Goal: Information Seeking & Learning: Learn about a topic

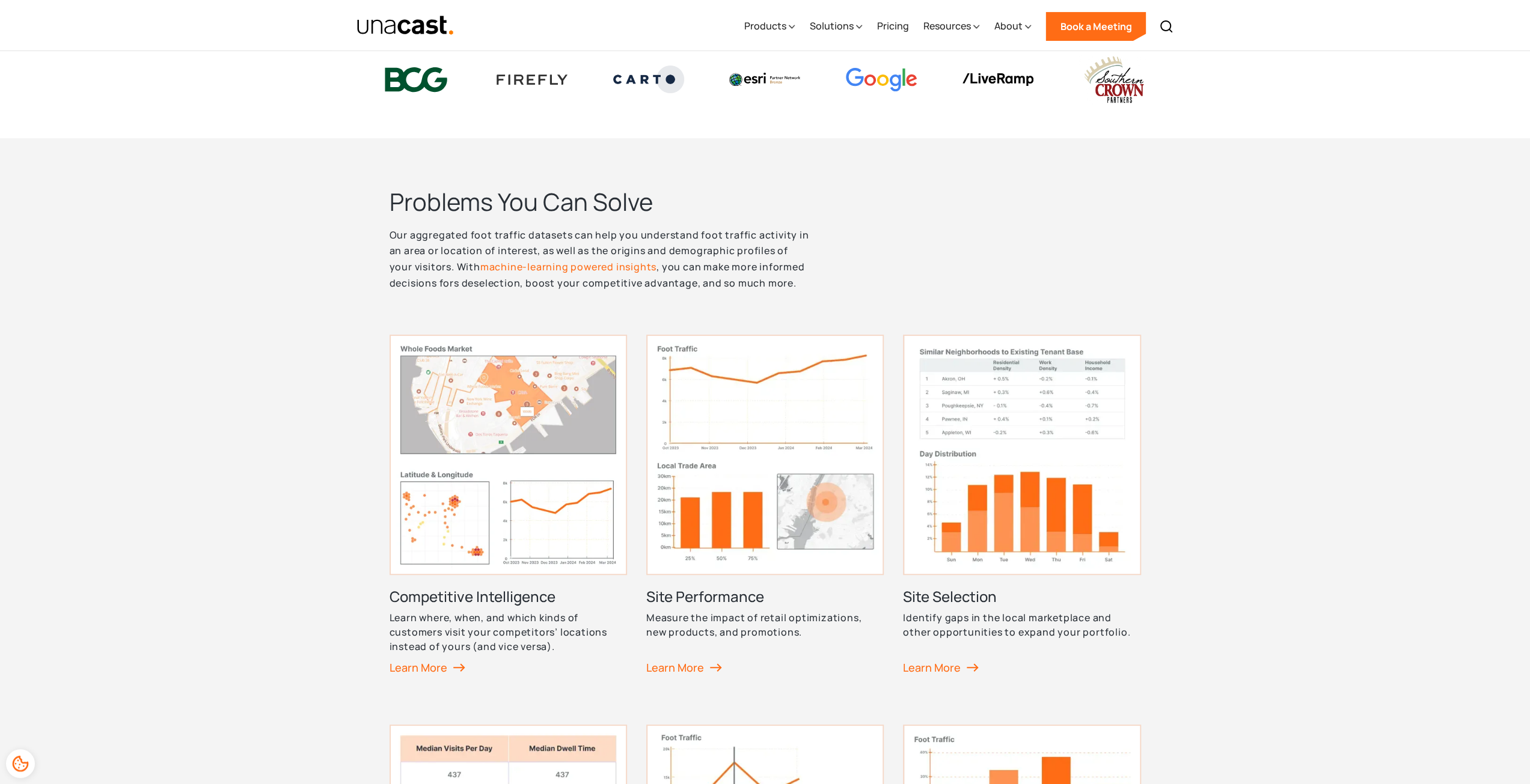
scroll to position [421, 0]
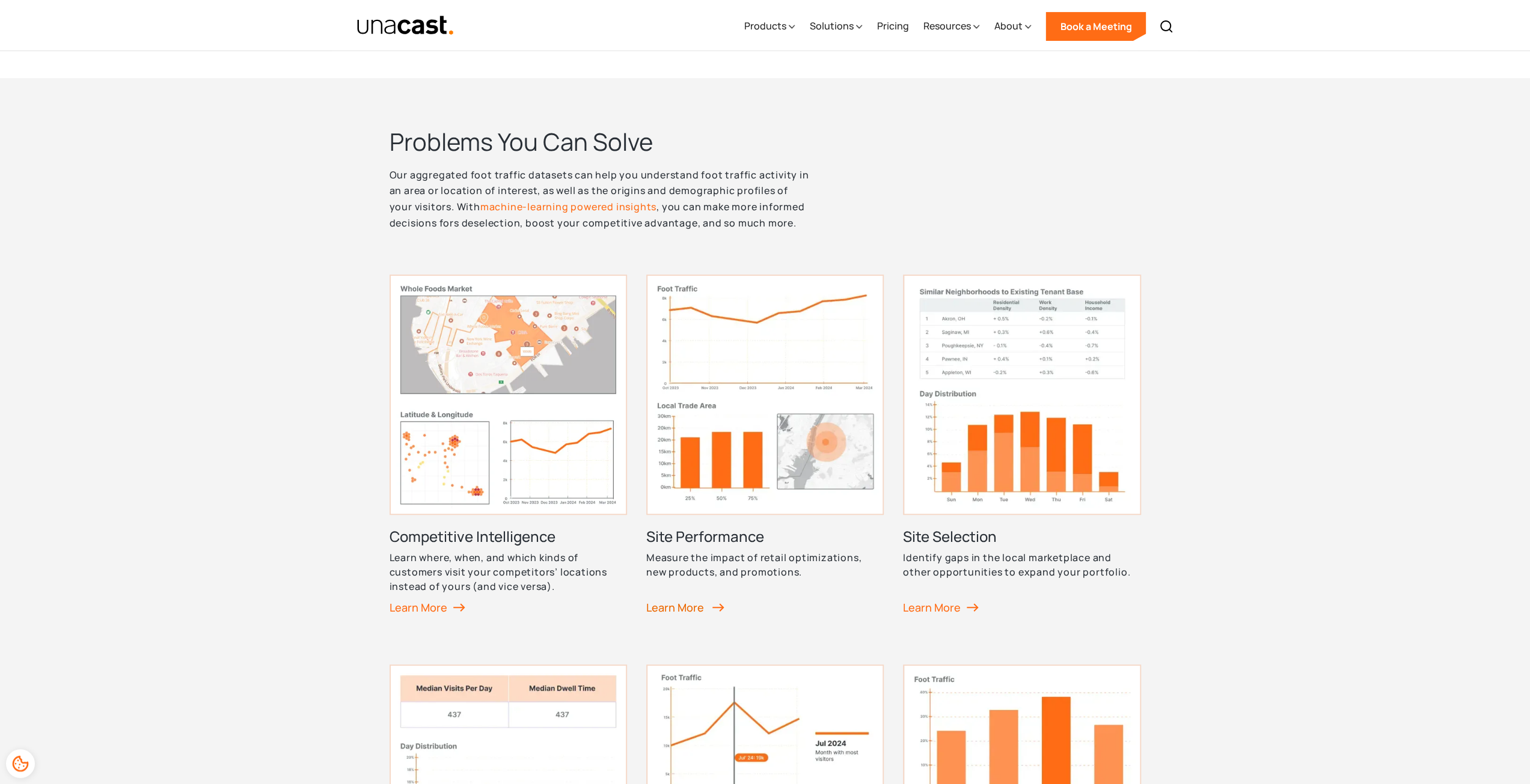
click at [688, 607] on div "Learn More" at bounding box center [685, 607] width 78 height 18
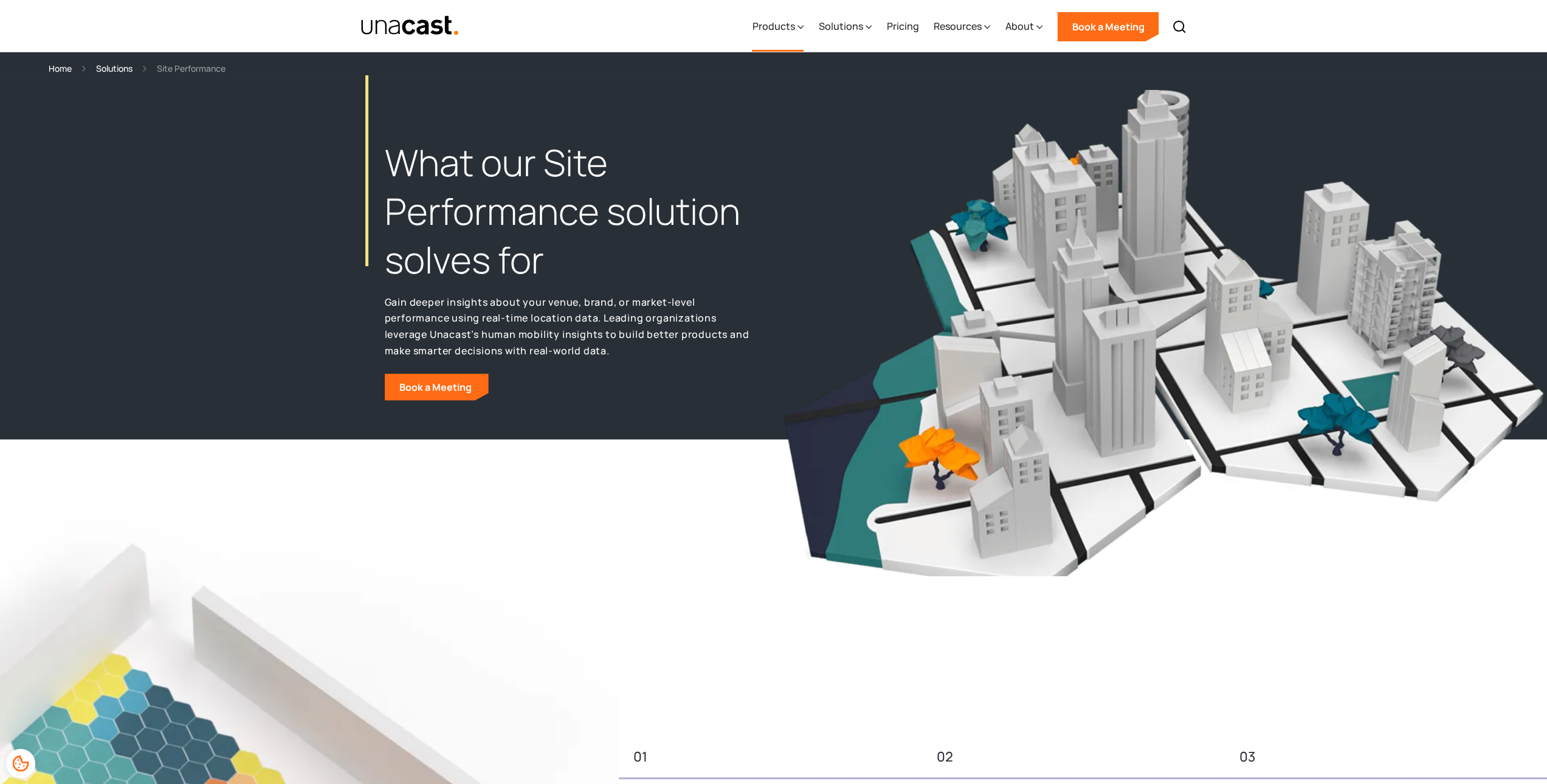
click at [786, 27] on div "Products" at bounding box center [773, 26] width 42 height 15
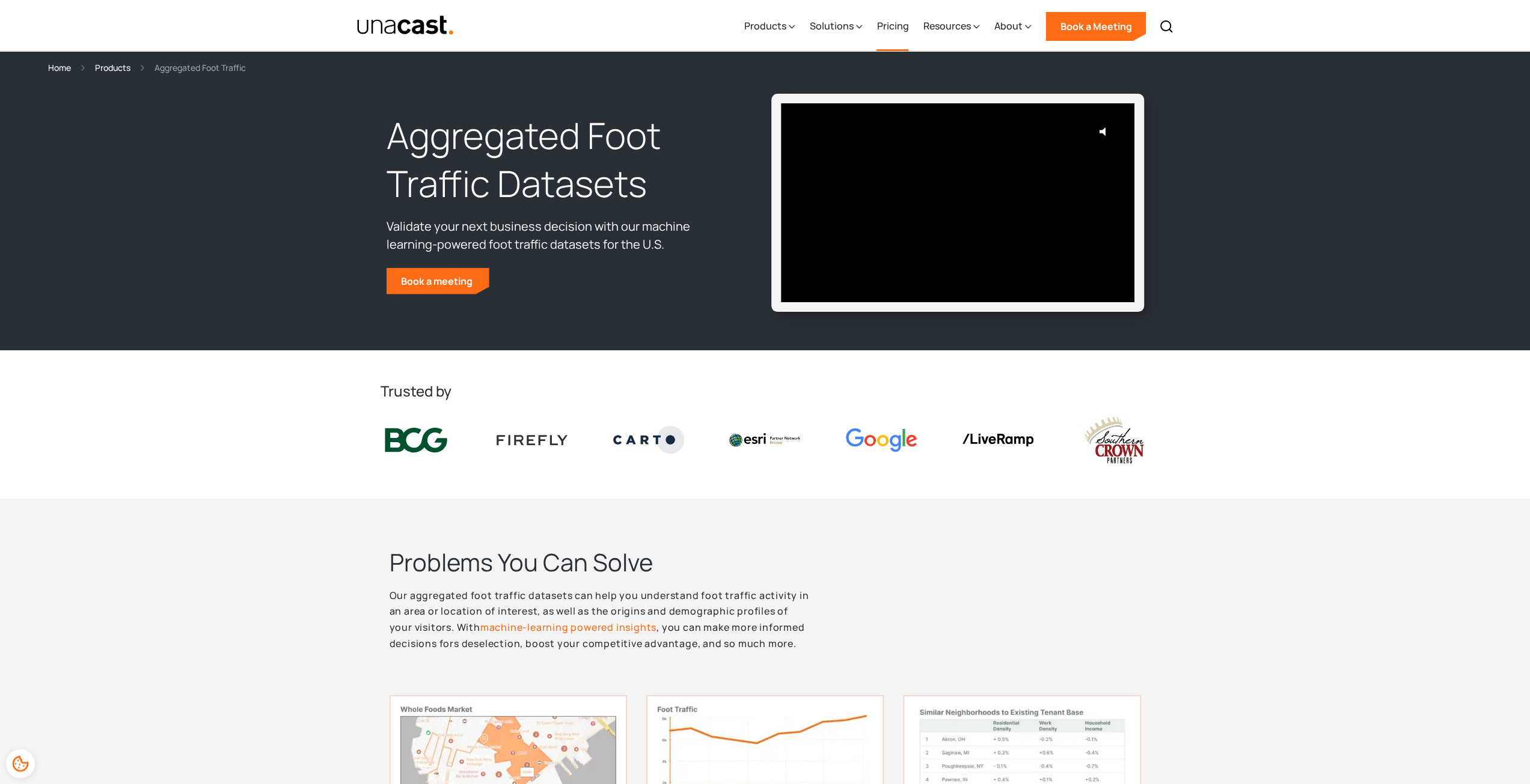
click at [889, 27] on link "Pricing" at bounding box center [892, 26] width 32 height 49
